Goal: Transaction & Acquisition: Book appointment/travel/reservation

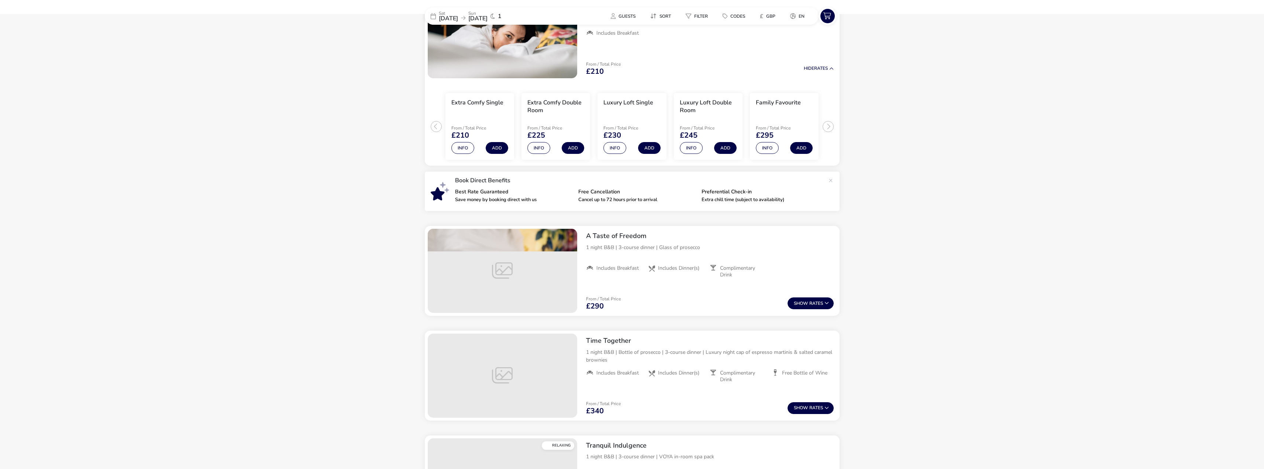
scroll to position [111, 0]
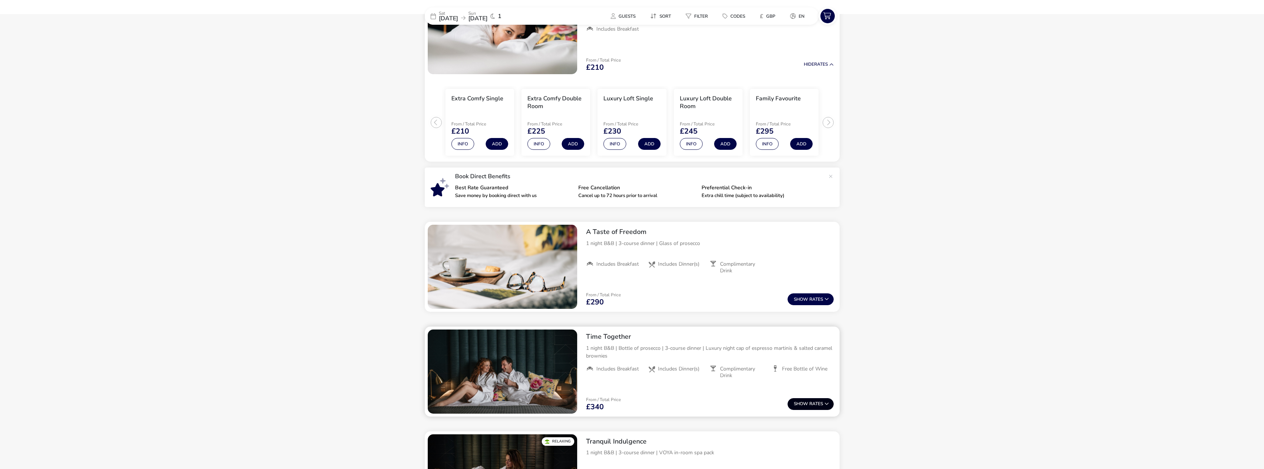
click at [809, 403] on button "Show Rates" at bounding box center [811, 404] width 46 height 12
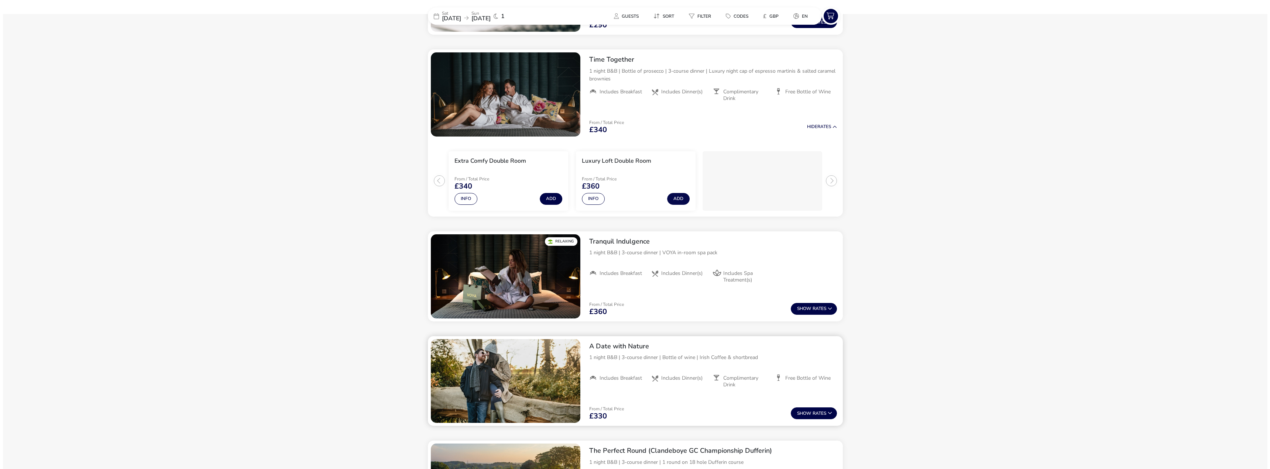
scroll to position [400, 0]
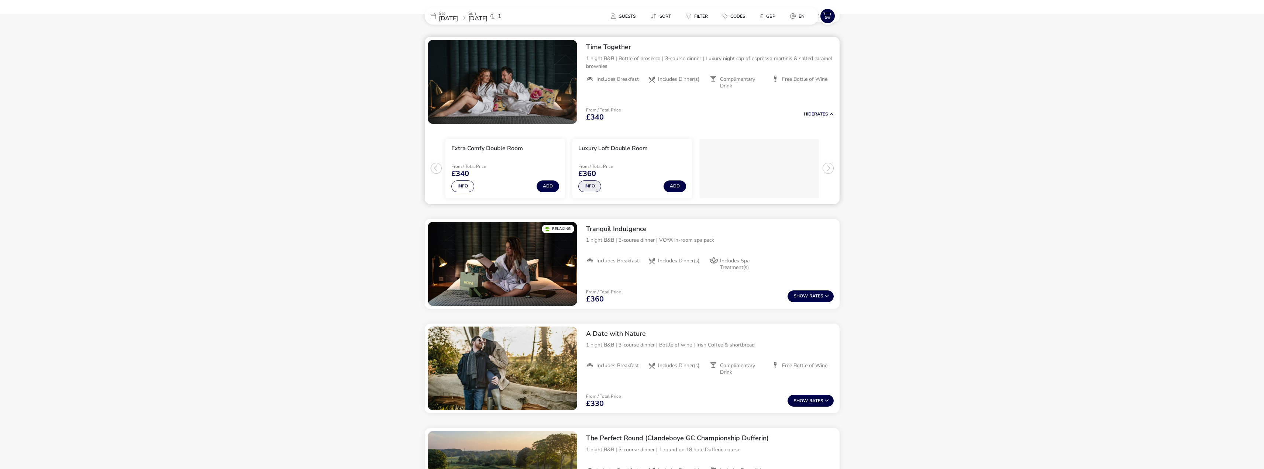
click at [595, 192] on button "Info" at bounding box center [589, 186] width 23 height 12
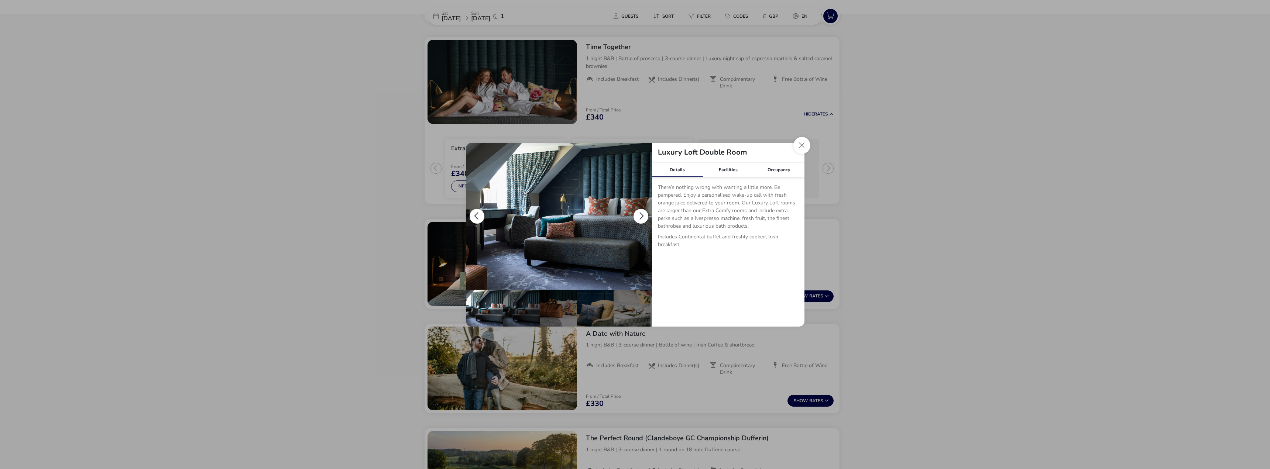
click at [640, 218] on button "details" at bounding box center [640, 216] width 15 height 15
click at [553, 301] on div "details" at bounding box center [558, 308] width 37 height 37
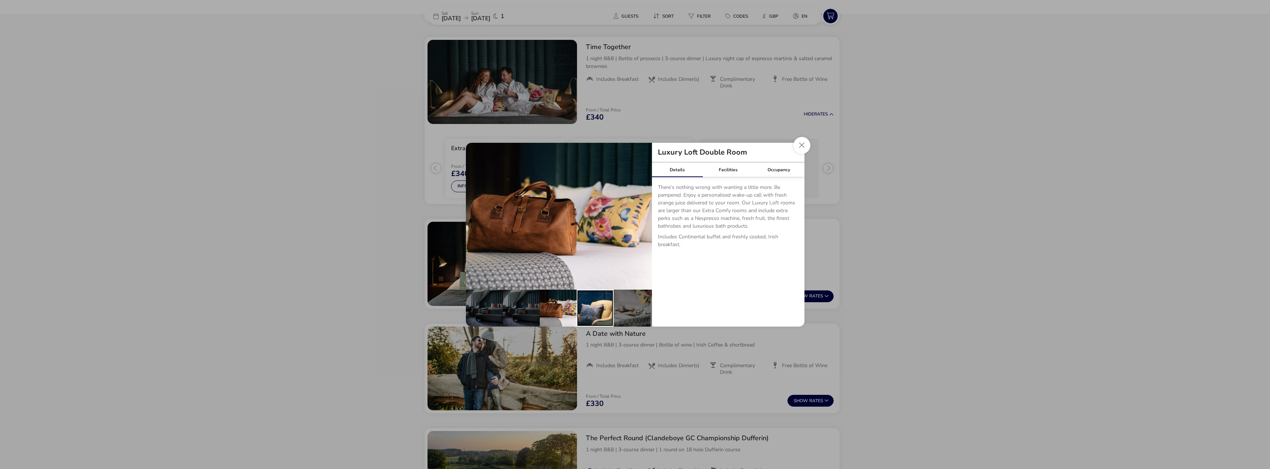
click at [585, 303] on div "details" at bounding box center [595, 308] width 37 height 37
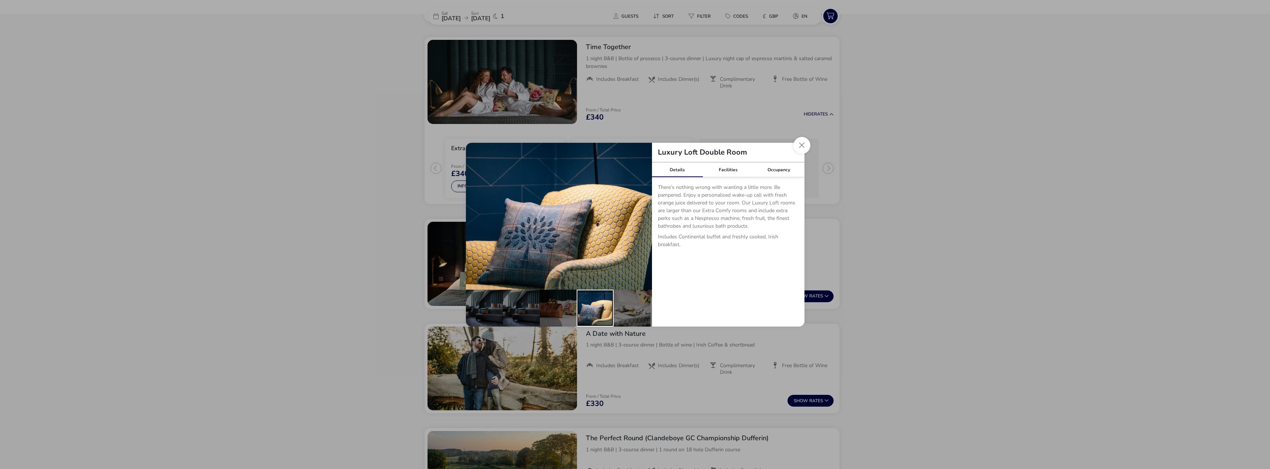
click at [605, 302] on div "details" at bounding box center [595, 308] width 37 height 37
click at [620, 303] on div "details" at bounding box center [631, 308] width 37 height 37
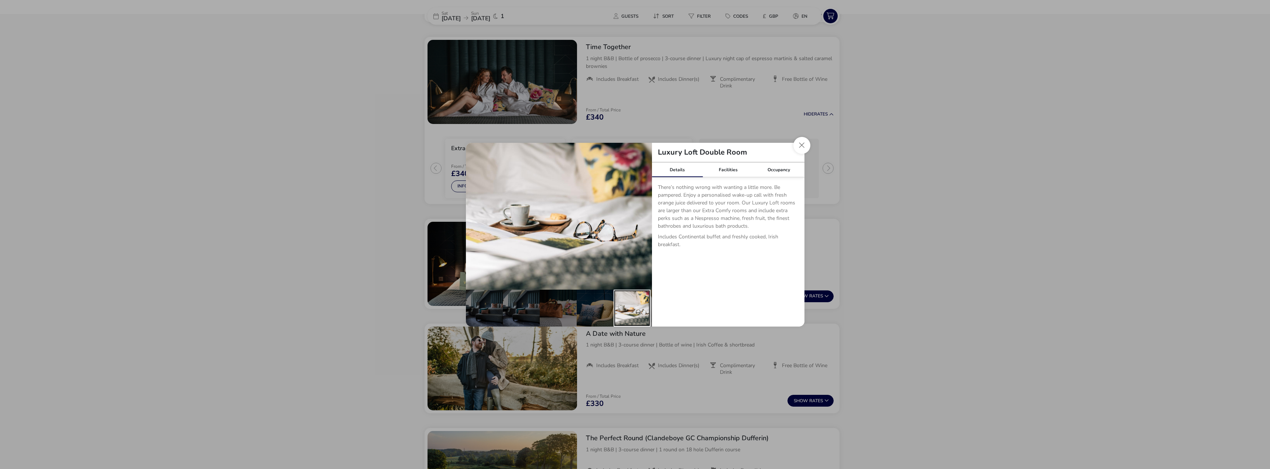
click at [641, 303] on div "details" at bounding box center [631, 308] width 37 height 37
click at [640, 220] on button "details" at bounding box center [640, 216] width 15 height 15
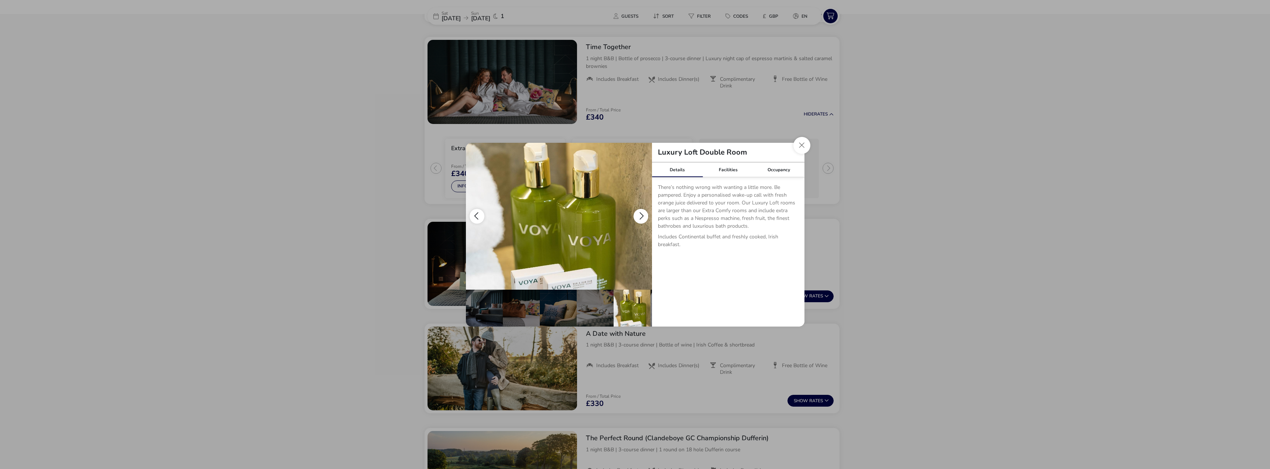
click at [640, 220] on button "details" at bounding box center [640, 216] width 15 height 15
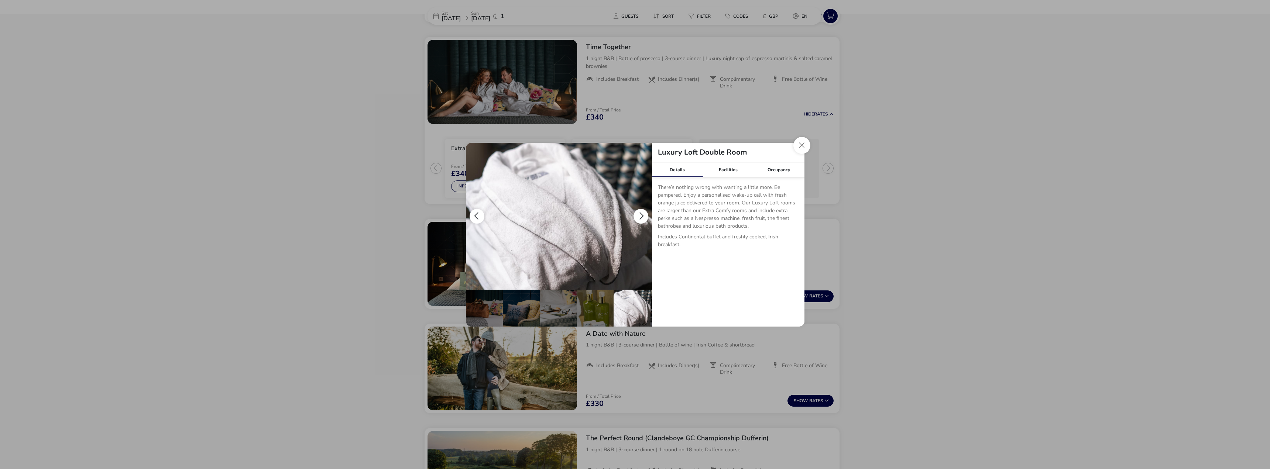
click at [640, 220] on button "details" at bounding box center [640, 216] width 15 height 15
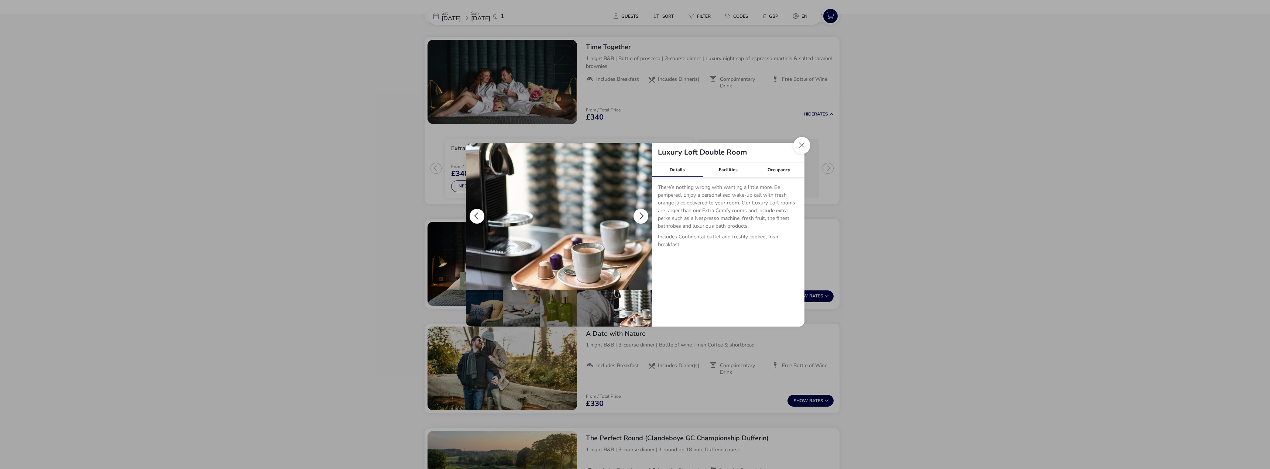
click at [640, 220] on button "details" at bounding box center [640, 216] width 15 height 15
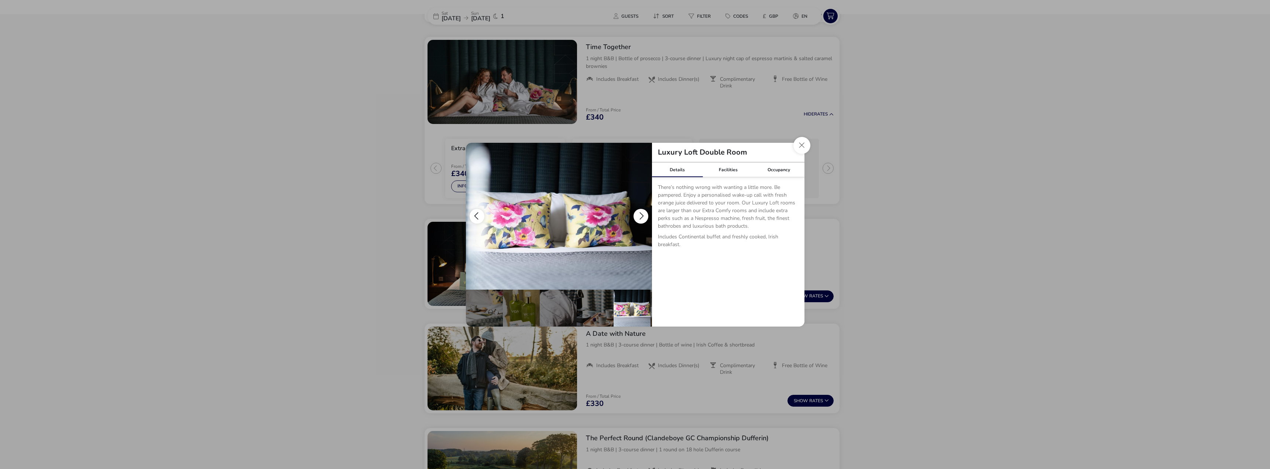
click at [640, 220] on button "details" at bounding box center [640, 216] width 15 height 15
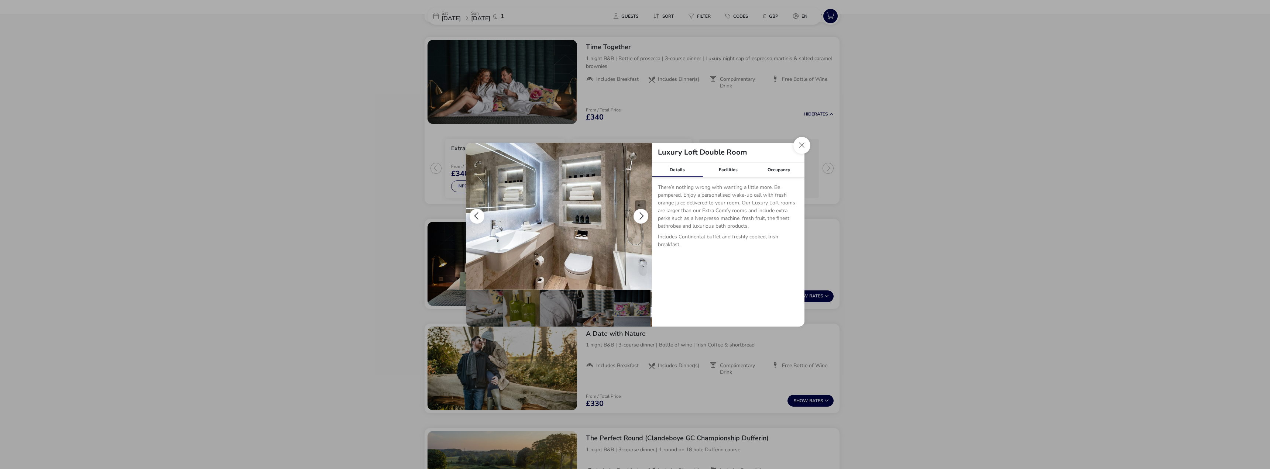
scroll to position [0, 183]
click at [640, 220] on button "details" at bounding box center [640, 216] width 15 height 15
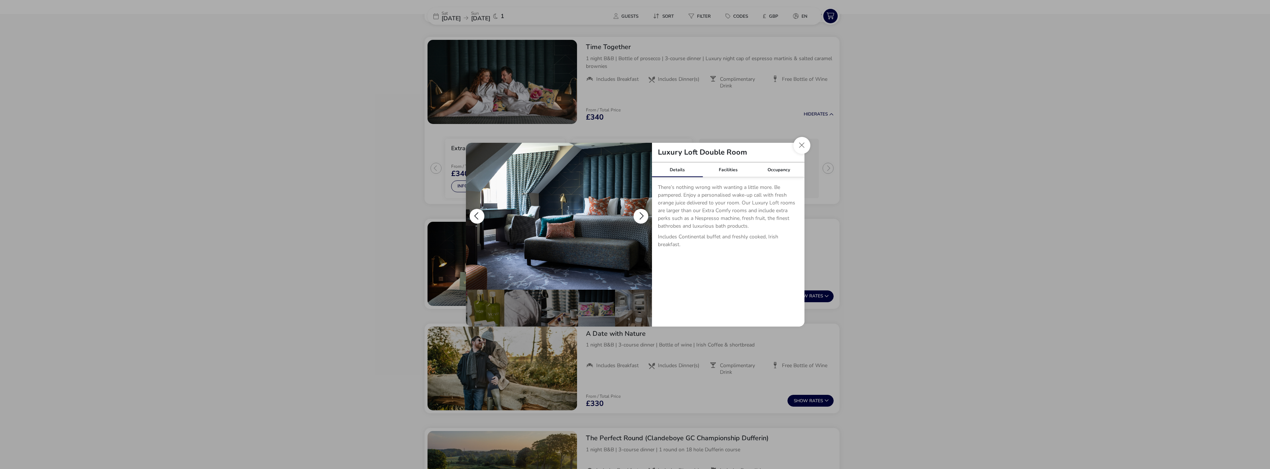
scroll to position [0, 0]
click at [640, 220] on button "details" at bounding box center [640, 216] width 15 height 15
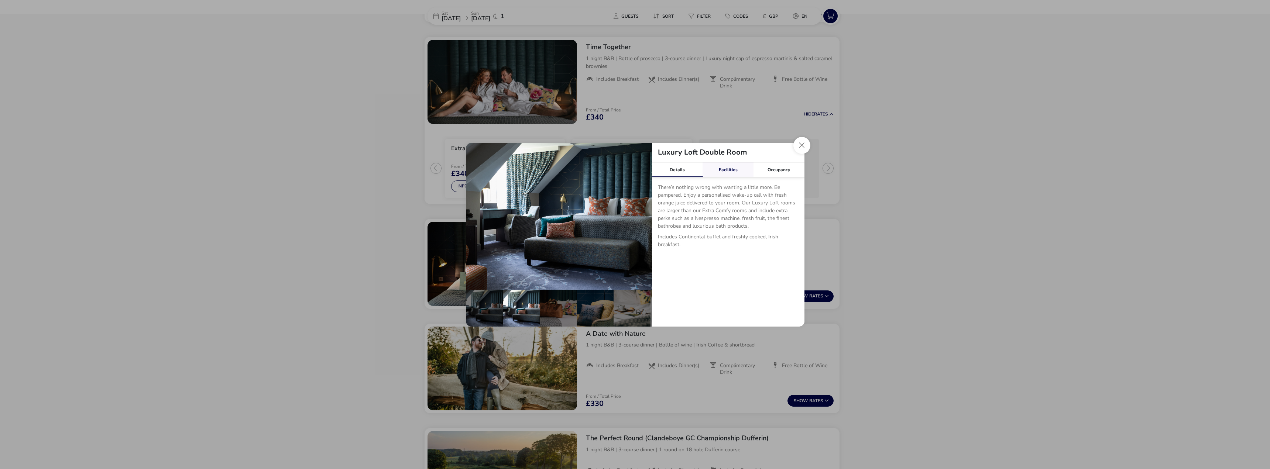
click at [737, 170] on link "Facilities" at bounding box center [727, 169] width 51 height 15
click at [780, 166] on link "Occupancy" at bounding box center [778, 169] width 51 height 15
click at [804, 147] on button "Close dialog" at bounding box center [801, 145] width 17 height 17
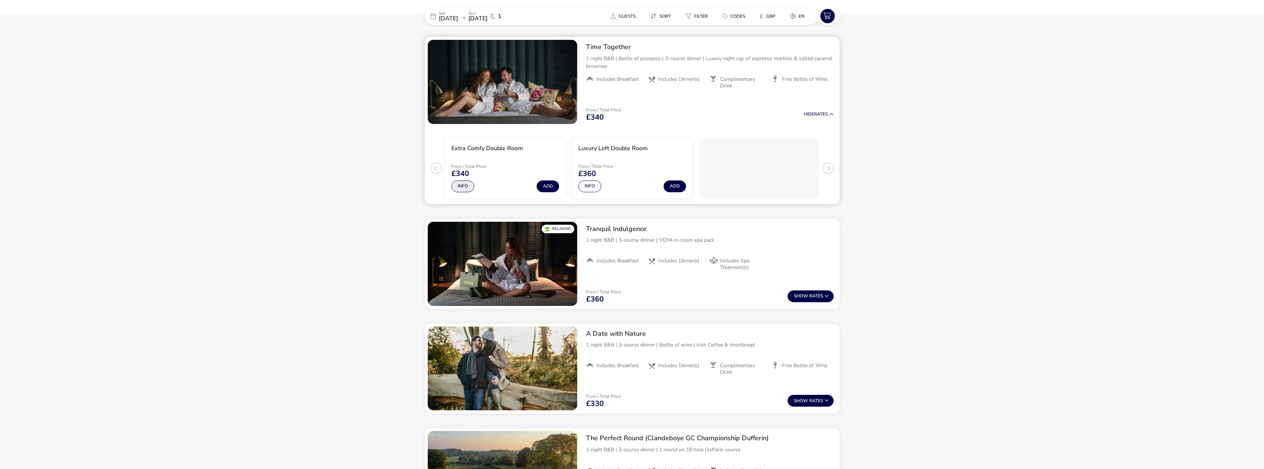
click at [459, 192] on button "Info" at bounding box center [462, 186] width 23 height 12
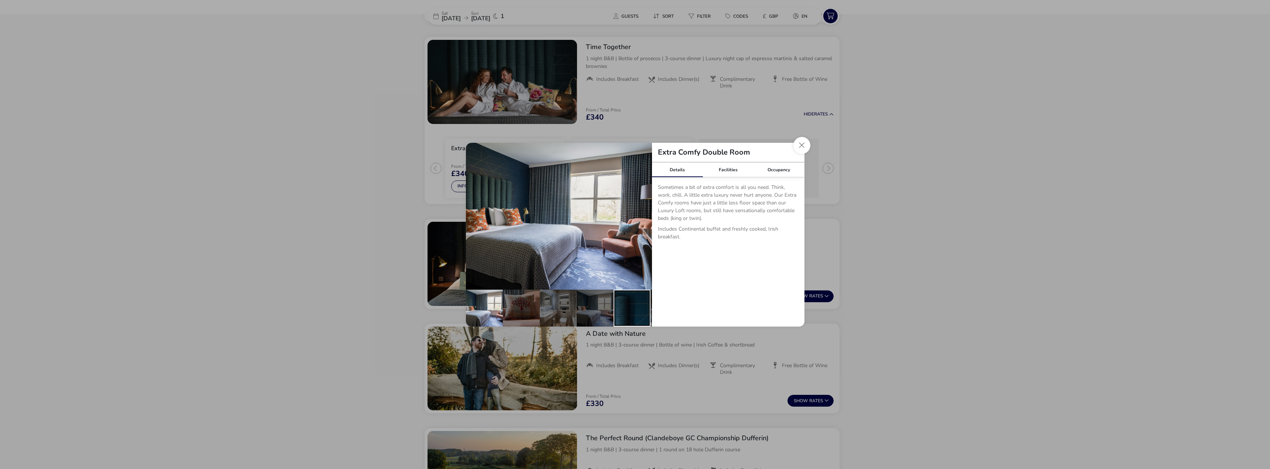
click at [631, 293] on div "details" at bounding box center [631, 308] width 37 height 37
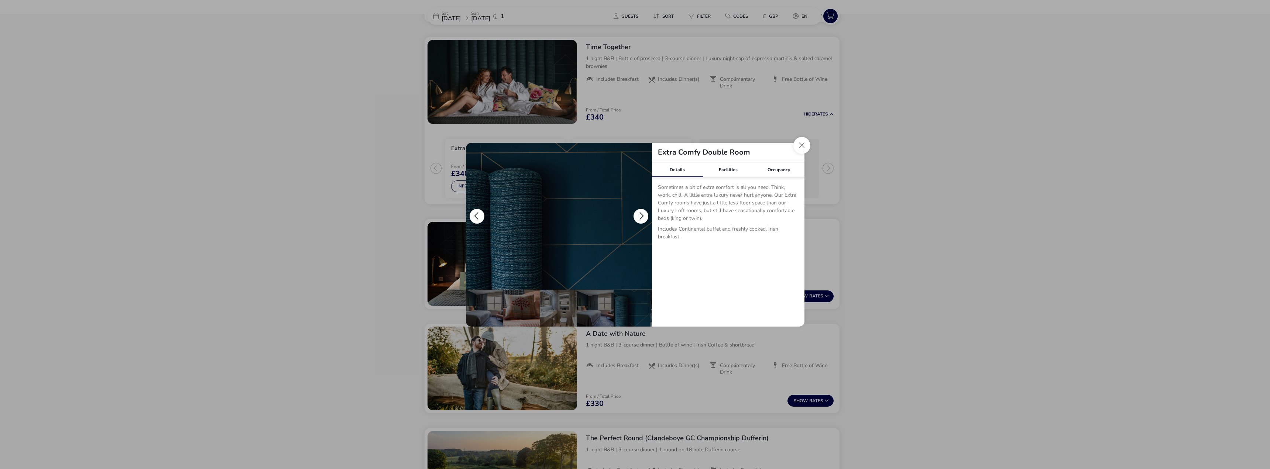
click at [643, 213] on button "details" at bounding box center [640, 216] width 15 height 15
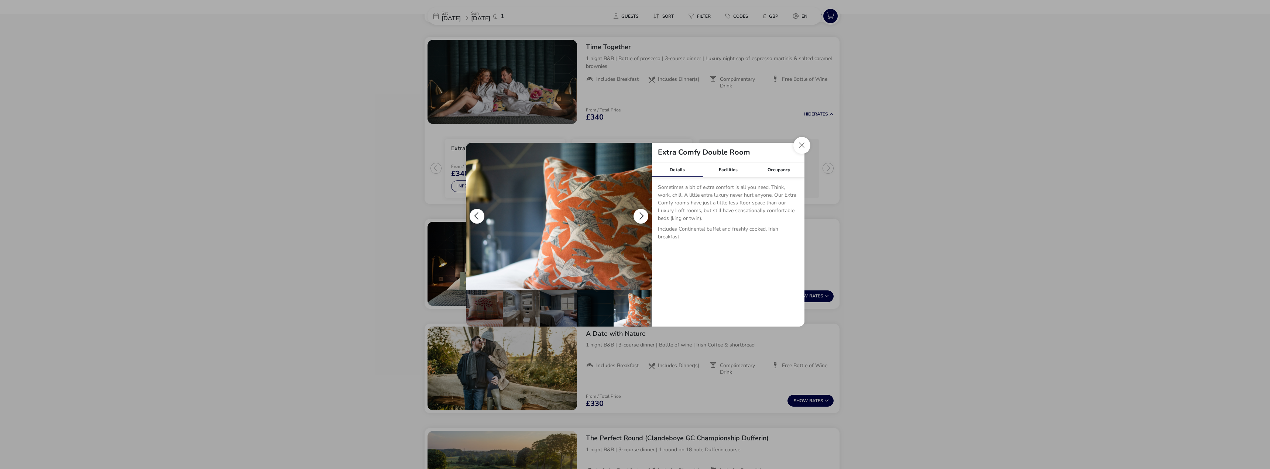
click at [643, 213] on button "details" at bounding box center [640, 216] width 15 height 15
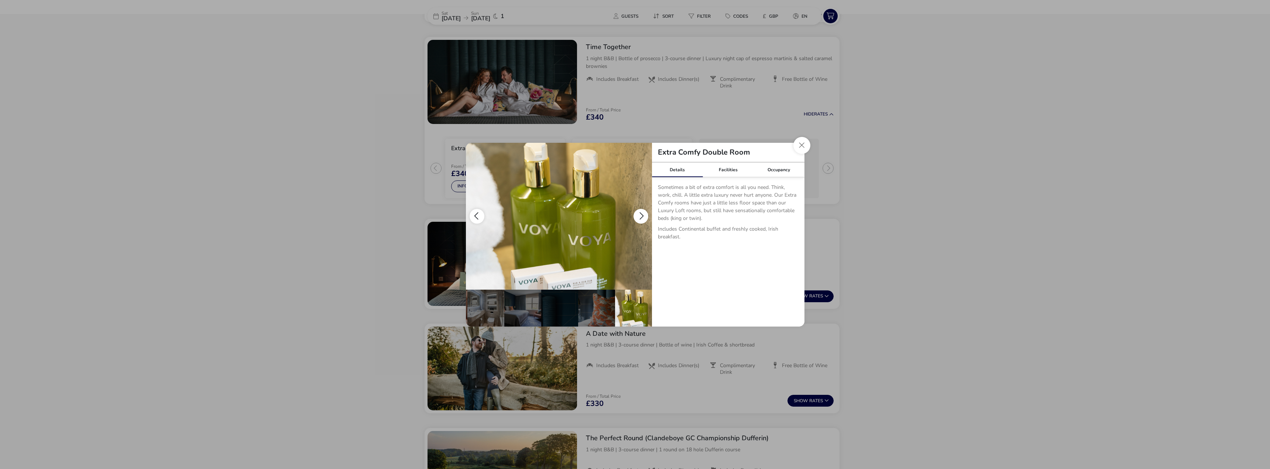
click at [643, 213] on button "details" at bounding box center [640, 216] width 15 height 15
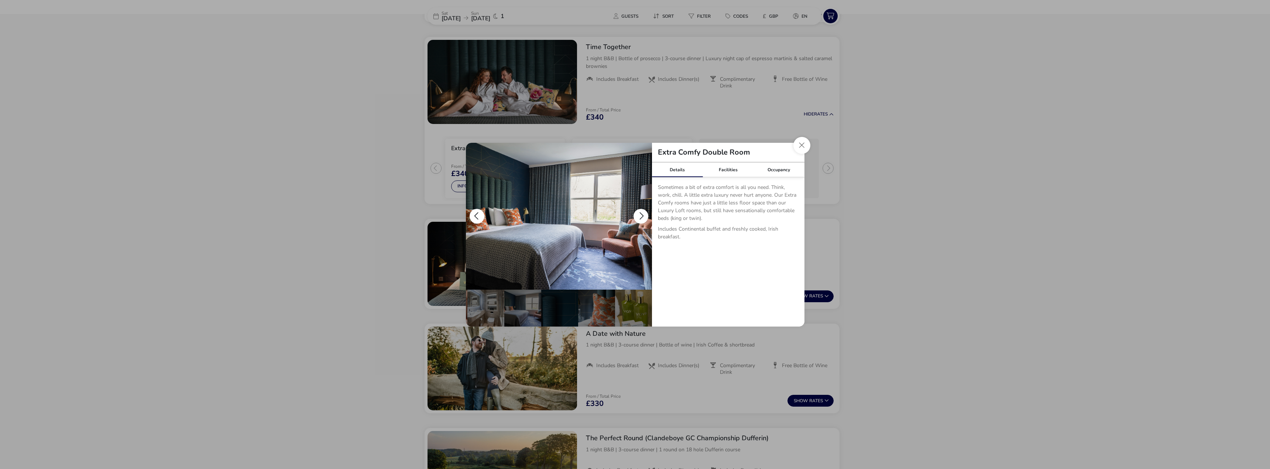
scroll to position [0, 0]
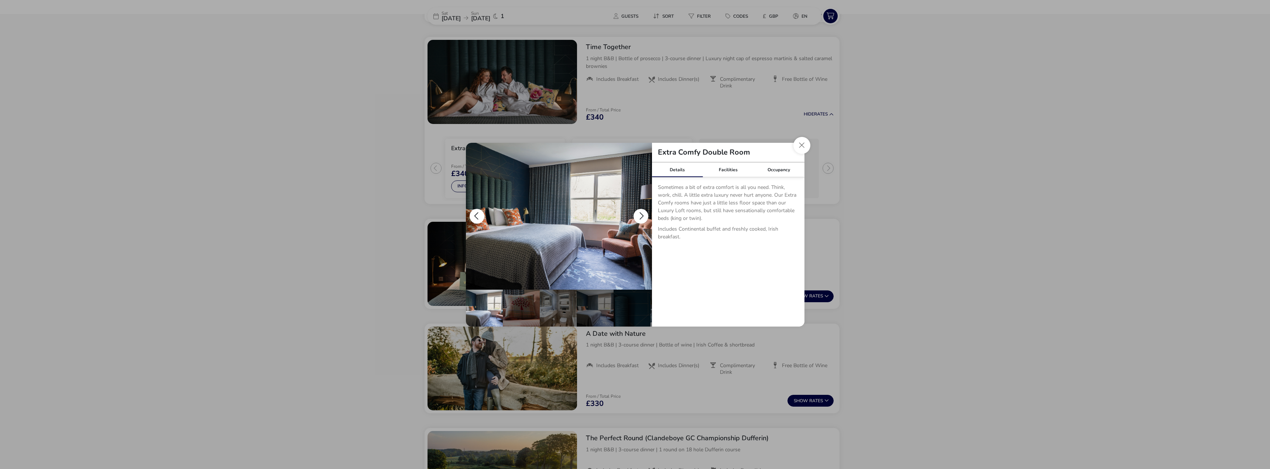
click at [643, 213] on button "details" at bounding box center [640, 216] width 15 height 15
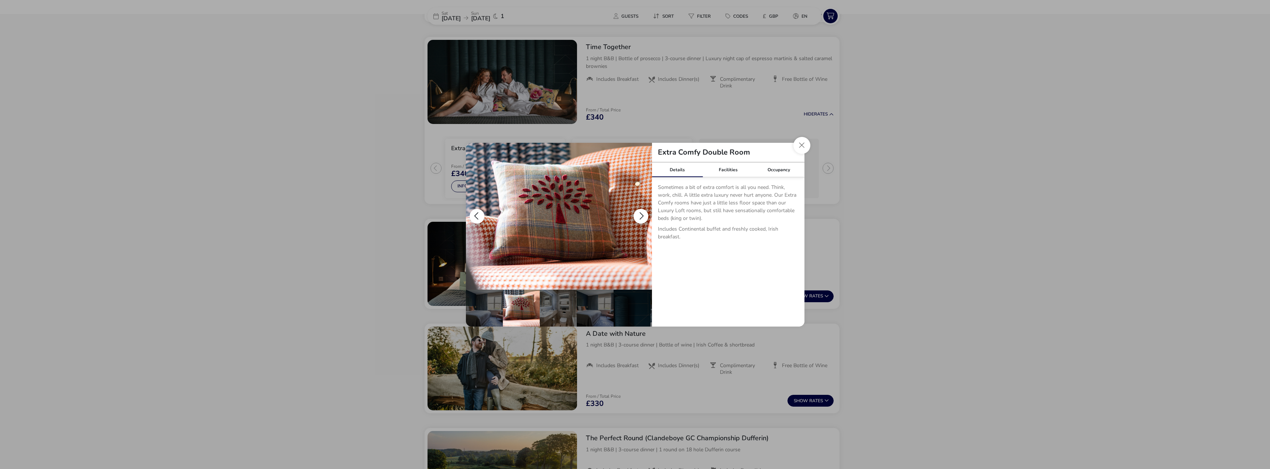
click at [643, 213] on button "details" at bounding box center [640, 216] width 15 height 15
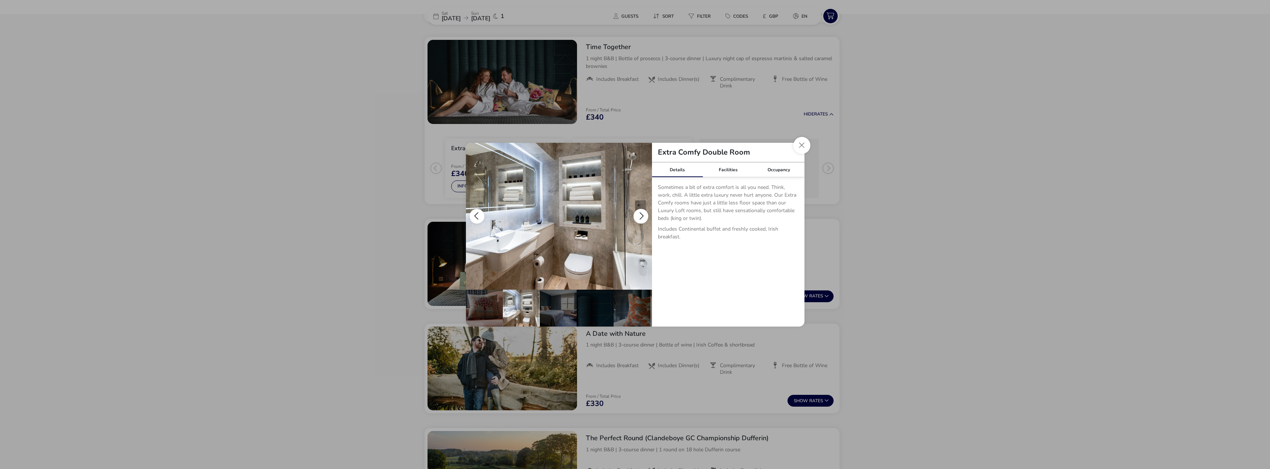
click at [643, 213] on button "details" at bounding box center [640, 216] width 15 height 15
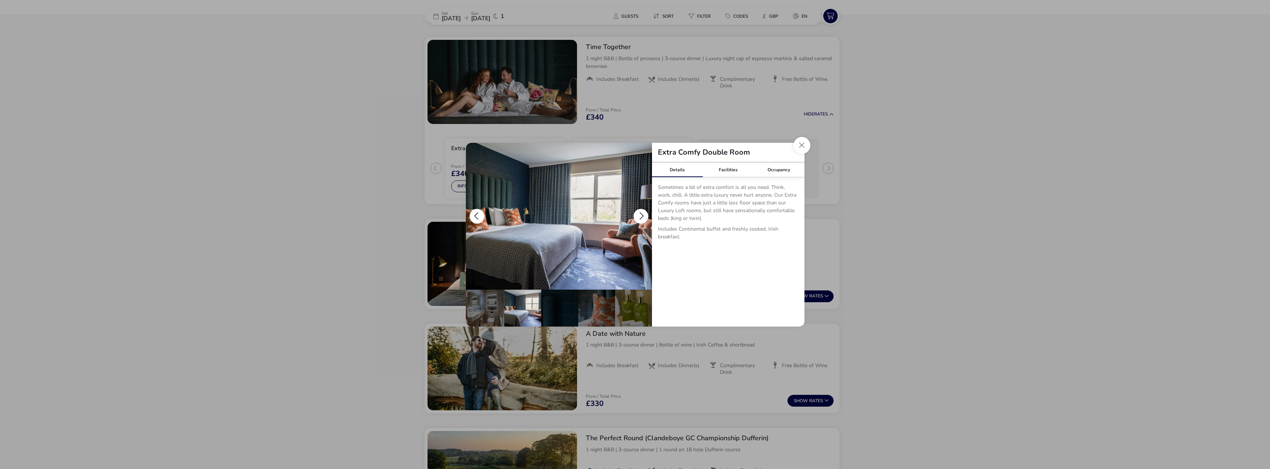
click at [643, 213] on button "details" at bounding box center [640, 216] width 15 height 15
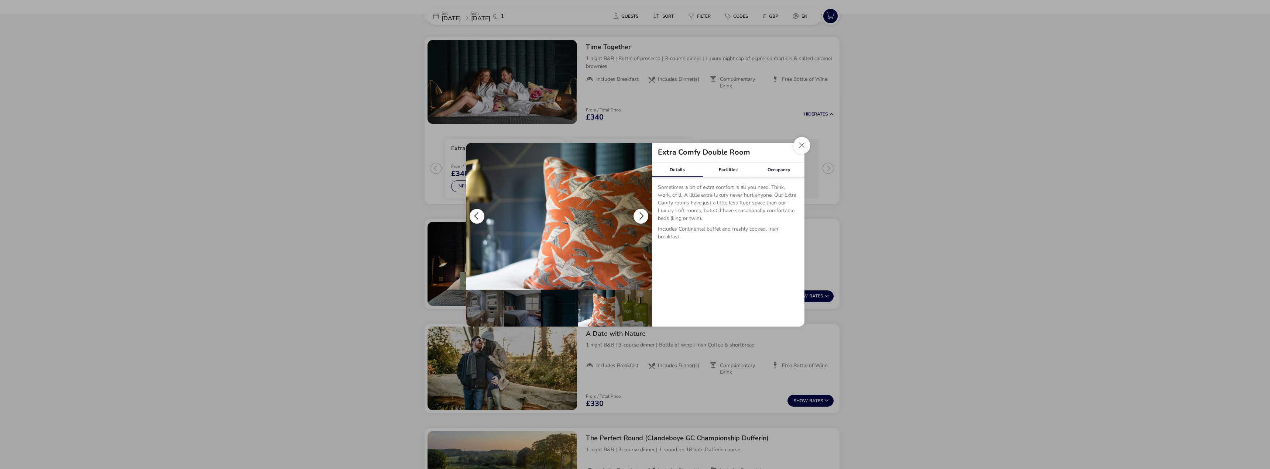
click at [643, 213] on button "details" at bounding box center [640, 216] width 15 height 15
